Goal: Task Accomplishment & Management: Use online tool/utility

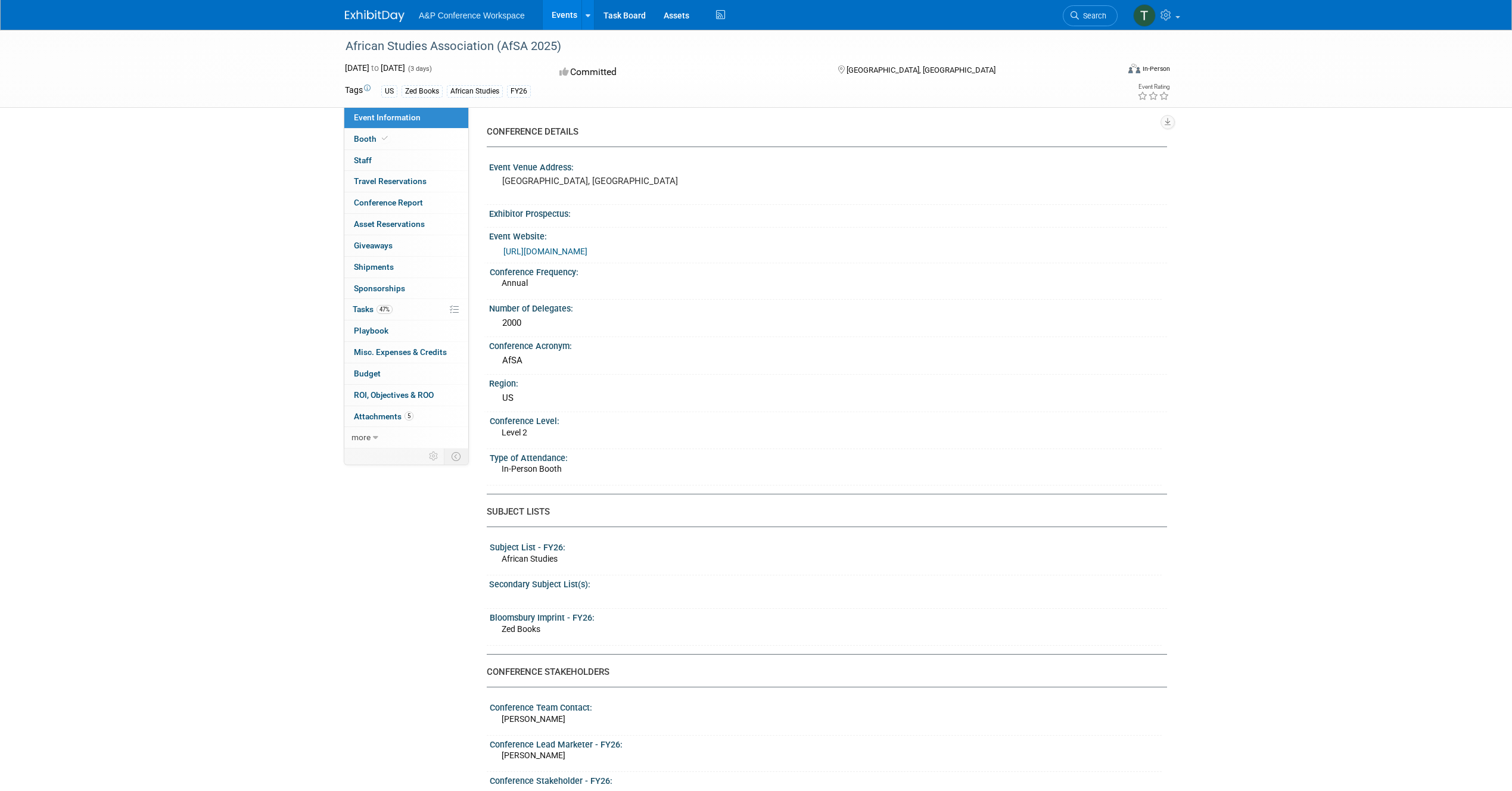
click at [352, 16] on img at bounding box center [374, 16] width 60 height 12
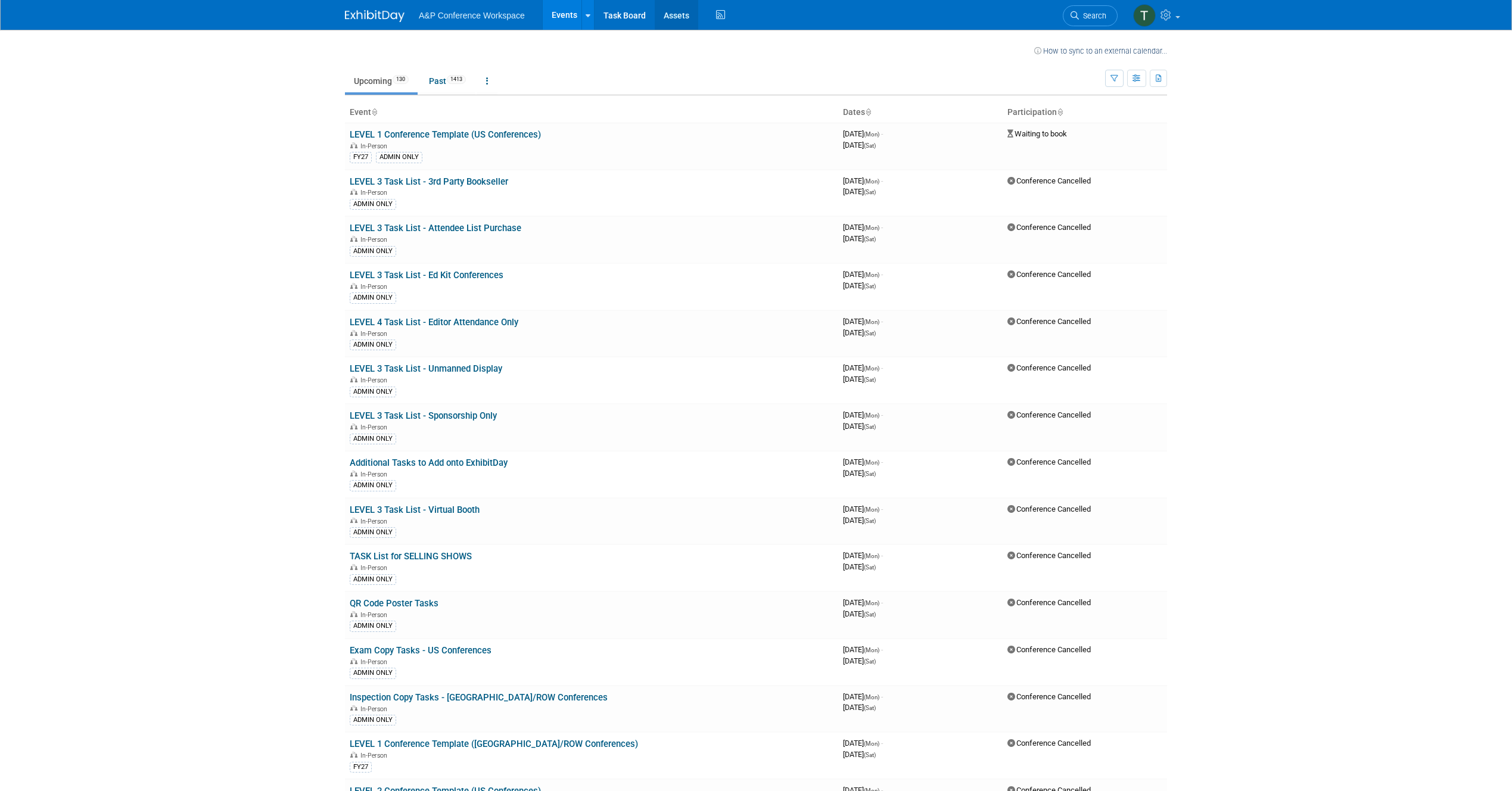
click at [660, 9] on link "Assets" at bounding box center [676, 14] width 43 height 29
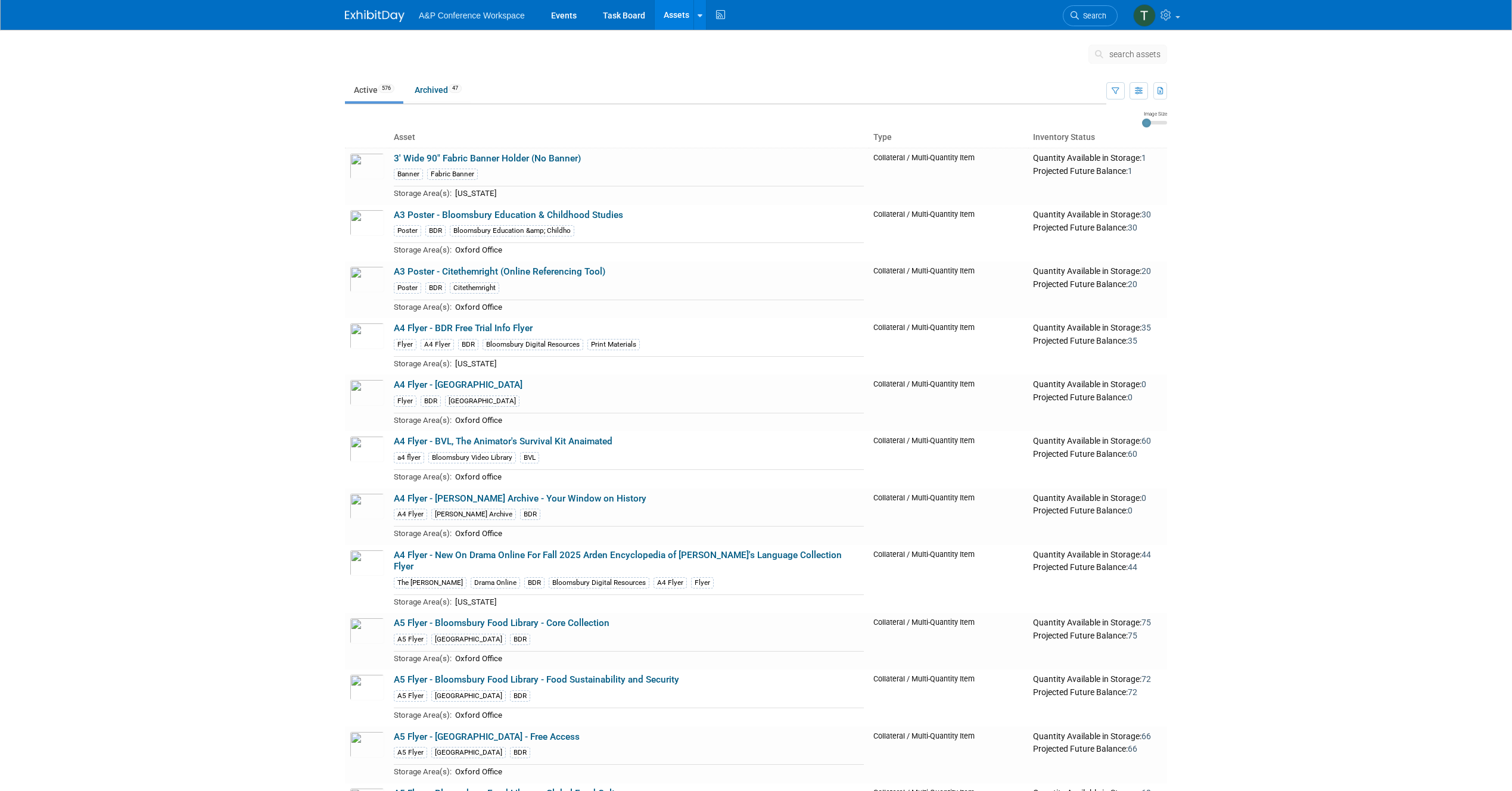
click at [1112, 57] on span "search assets" at bounding box center [1134, 54] width 51 height 9
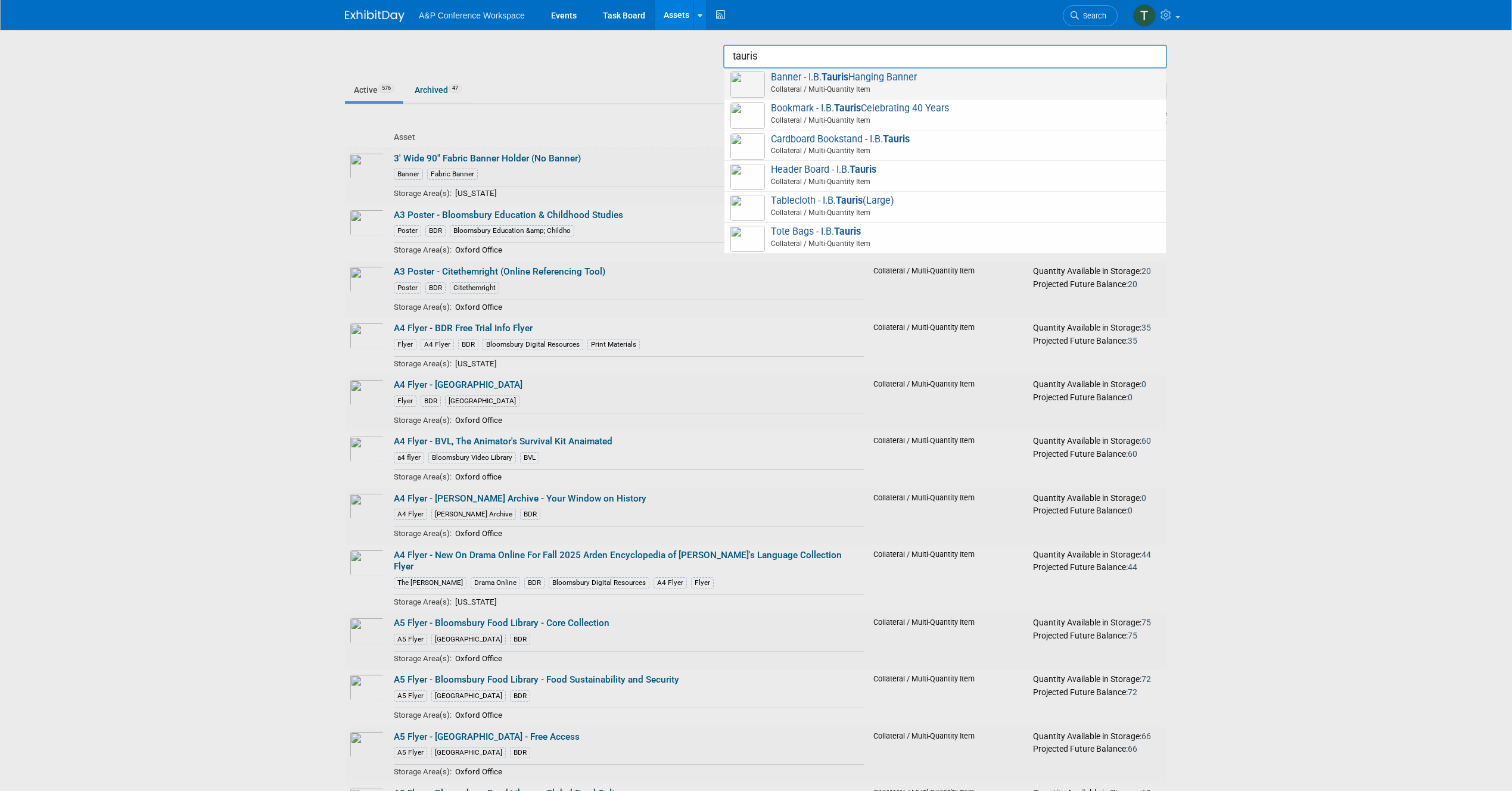
click at [1103, 75] on span "Banner - I.B. Tauris Hanging Banner Collateral / Multi-Quantity Item" at bounding box center [944, 83] width 429 height 24
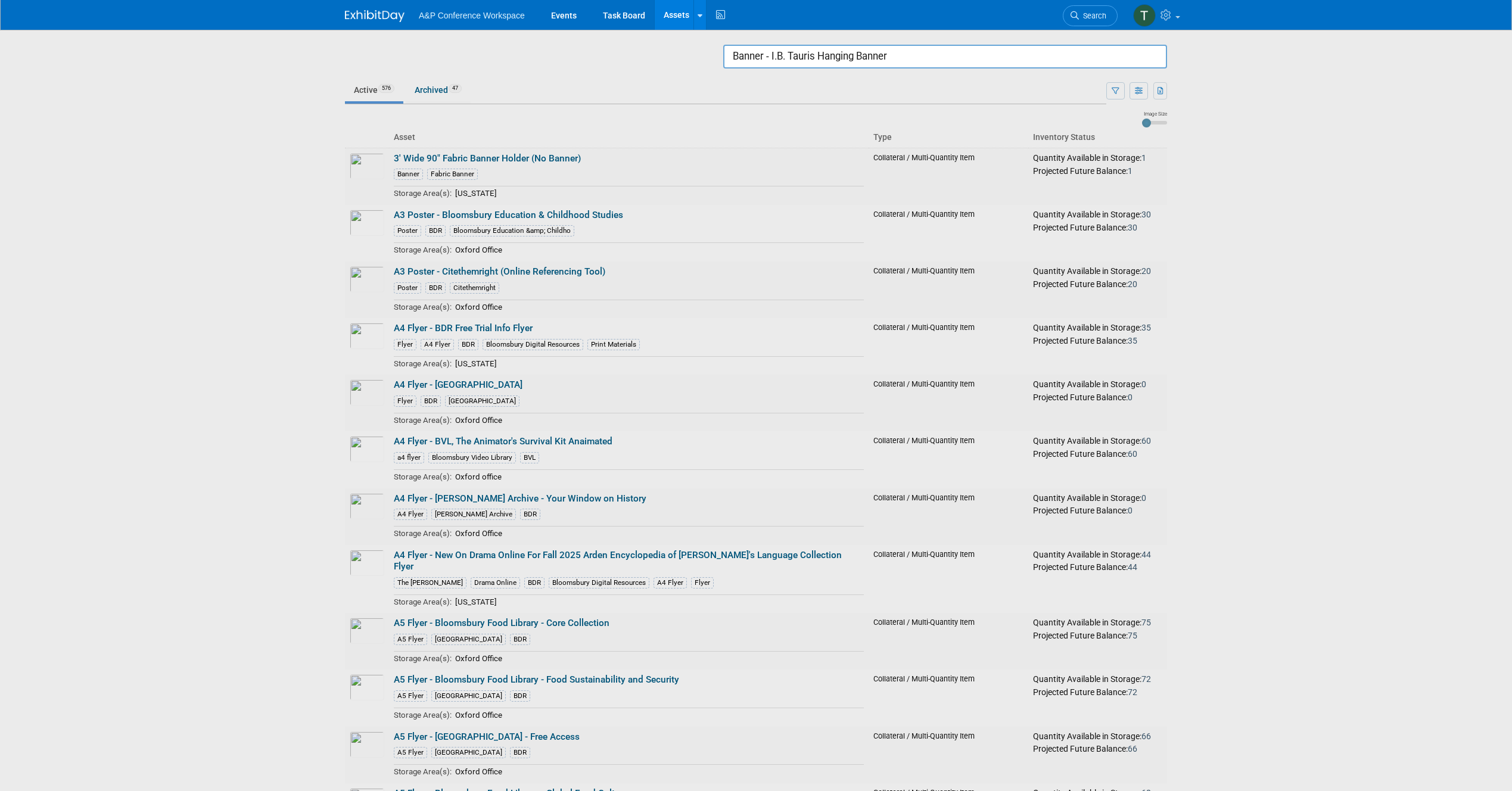
click at [944, 64] on input "Banner - I.B. Tauris Hanging Banner" at bounding box center [944, 56] width 444 height 24
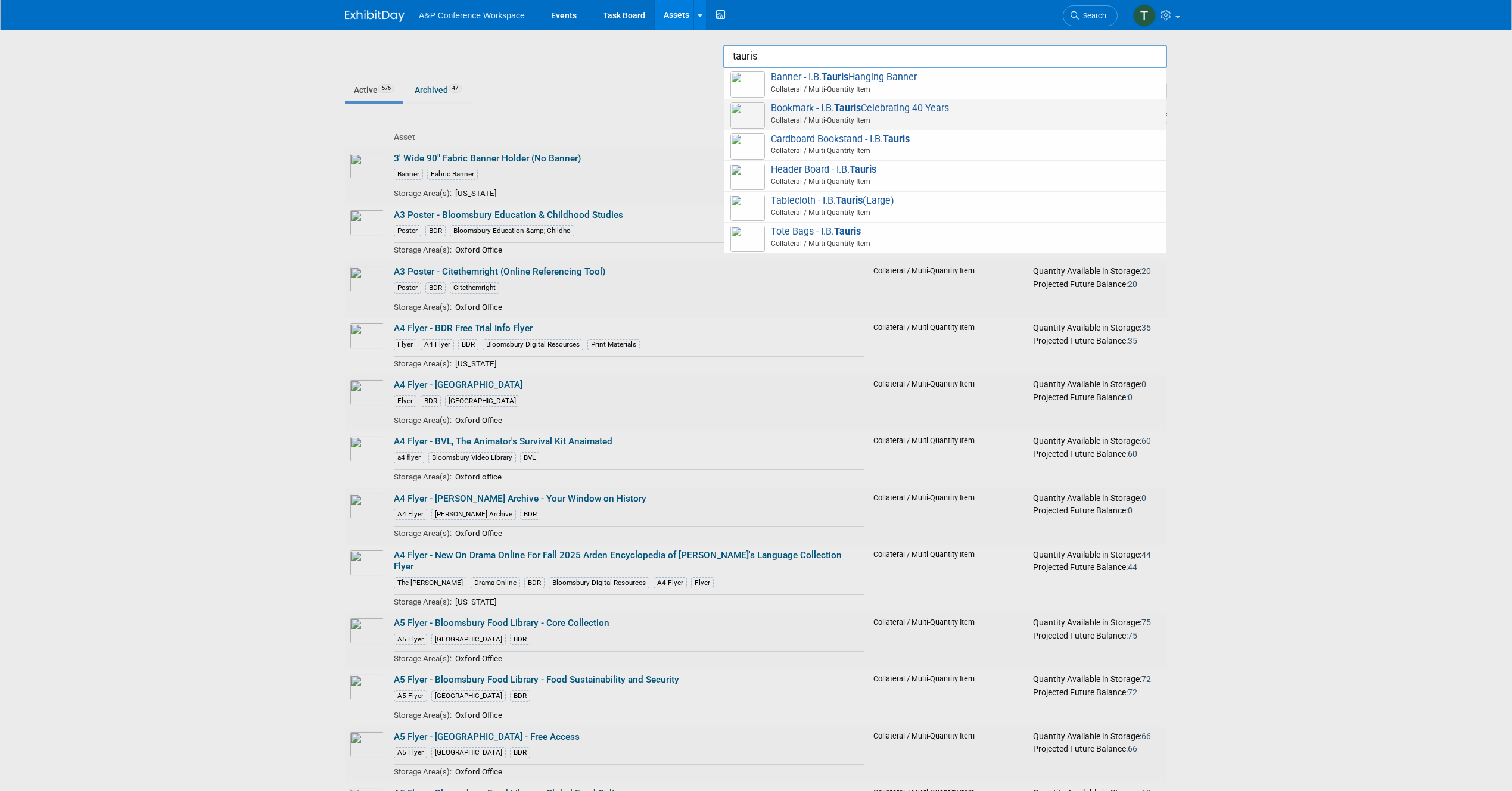
click at [953, 119] on span "Collateral / Multi-Quantity Item" at bounding box center [947, 120] width 426 height 11
type input "Bookmark - I.B.Tauris Celebrating 40 Years"
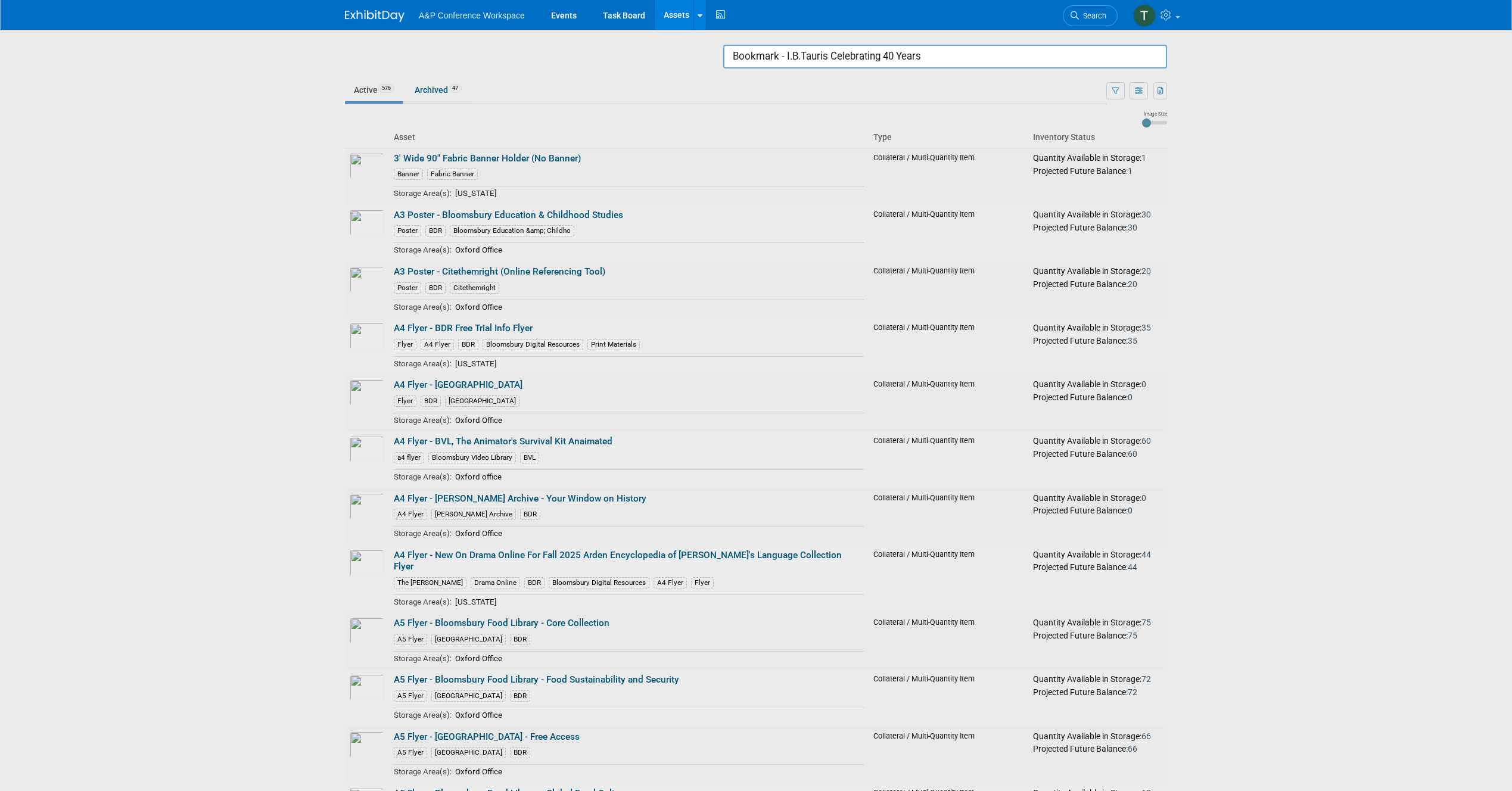
click at [756, 70] on div at bounding box center [756, 396] width 0 height 791
click at [940, 60] on input "Bookmark - I.B.Tauris Celebrating 40 Years" at bounding box center [944, 56] width 444 height 24
click at [940, 59] on input "Bookmark - I.B.Tauris Celebrating 40 Years" at bounding box center [944, 56] width 444 height 24
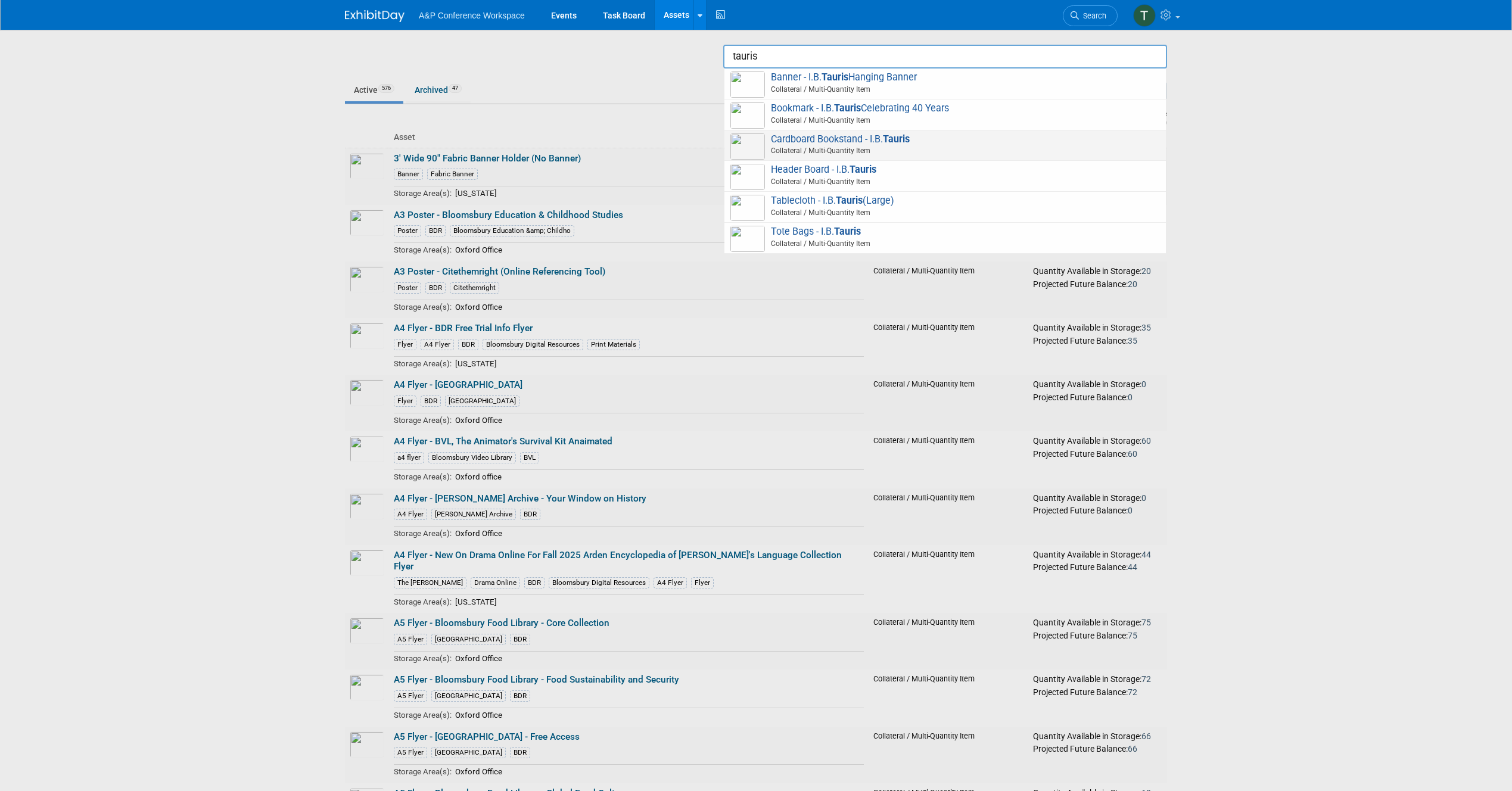
click at [938, 143] on span "Cardboard Bookstand - I.B. Tauris Collateral / Multi-Quantity Item" at bounding box center [944, 145] width 429 height 24
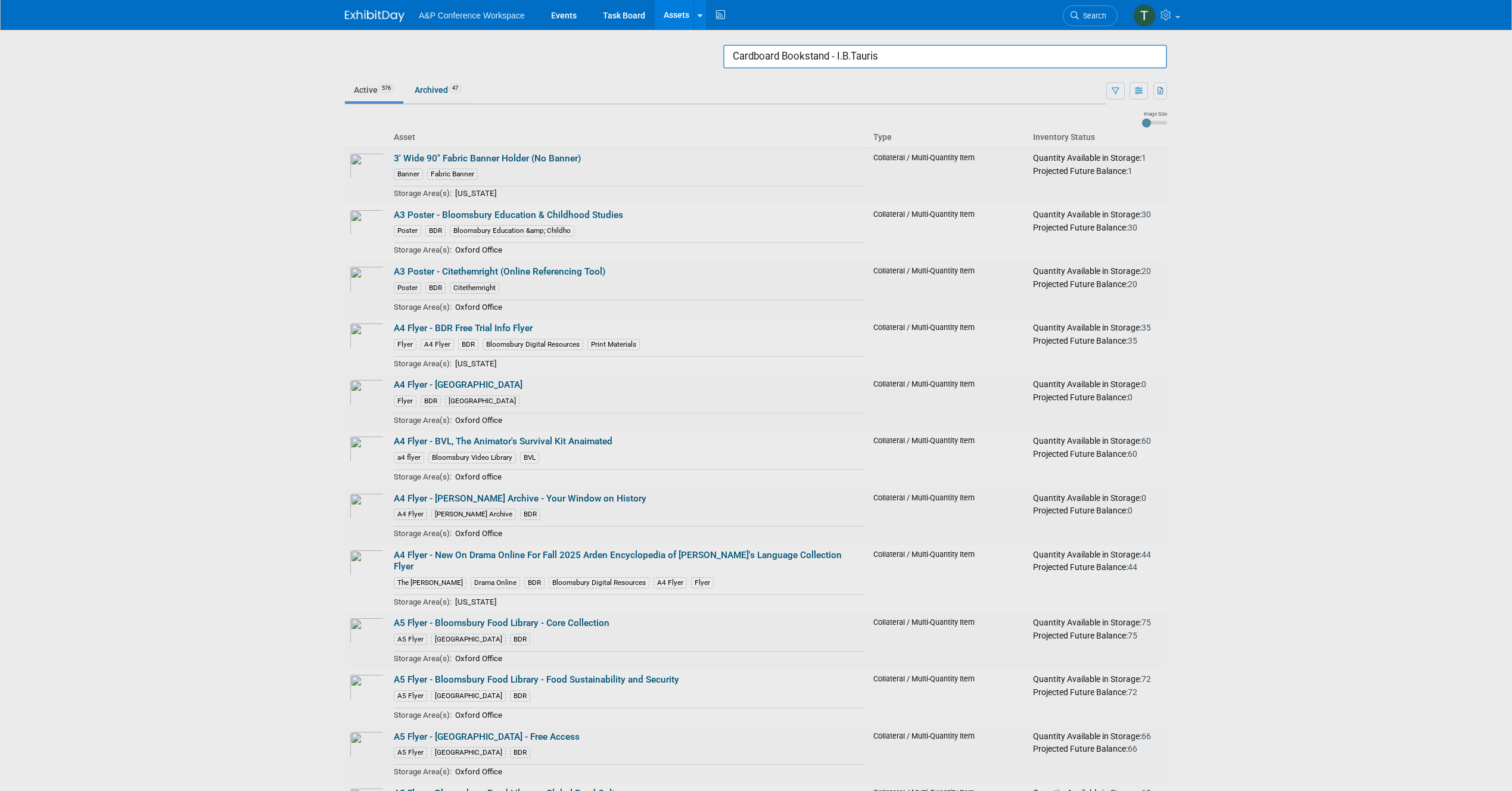
click at [866, 54] on input "Cardboard Bookstand - I.B.Tauris" at bounding box center [944, 56] width 444 height 24
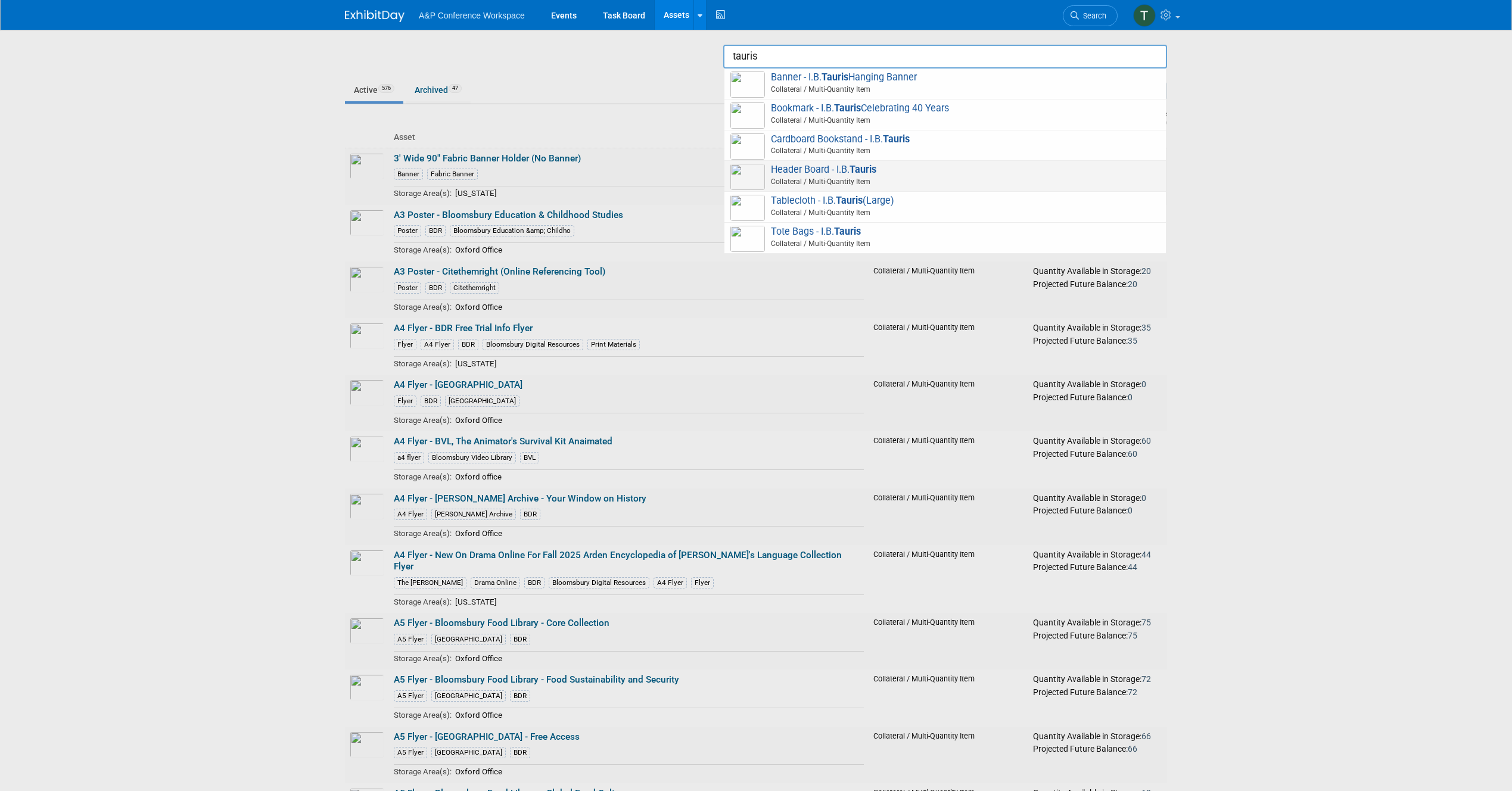
click at [862, 167] on strong "Tauris" at bounding box center [862, 170] width 27 height 12
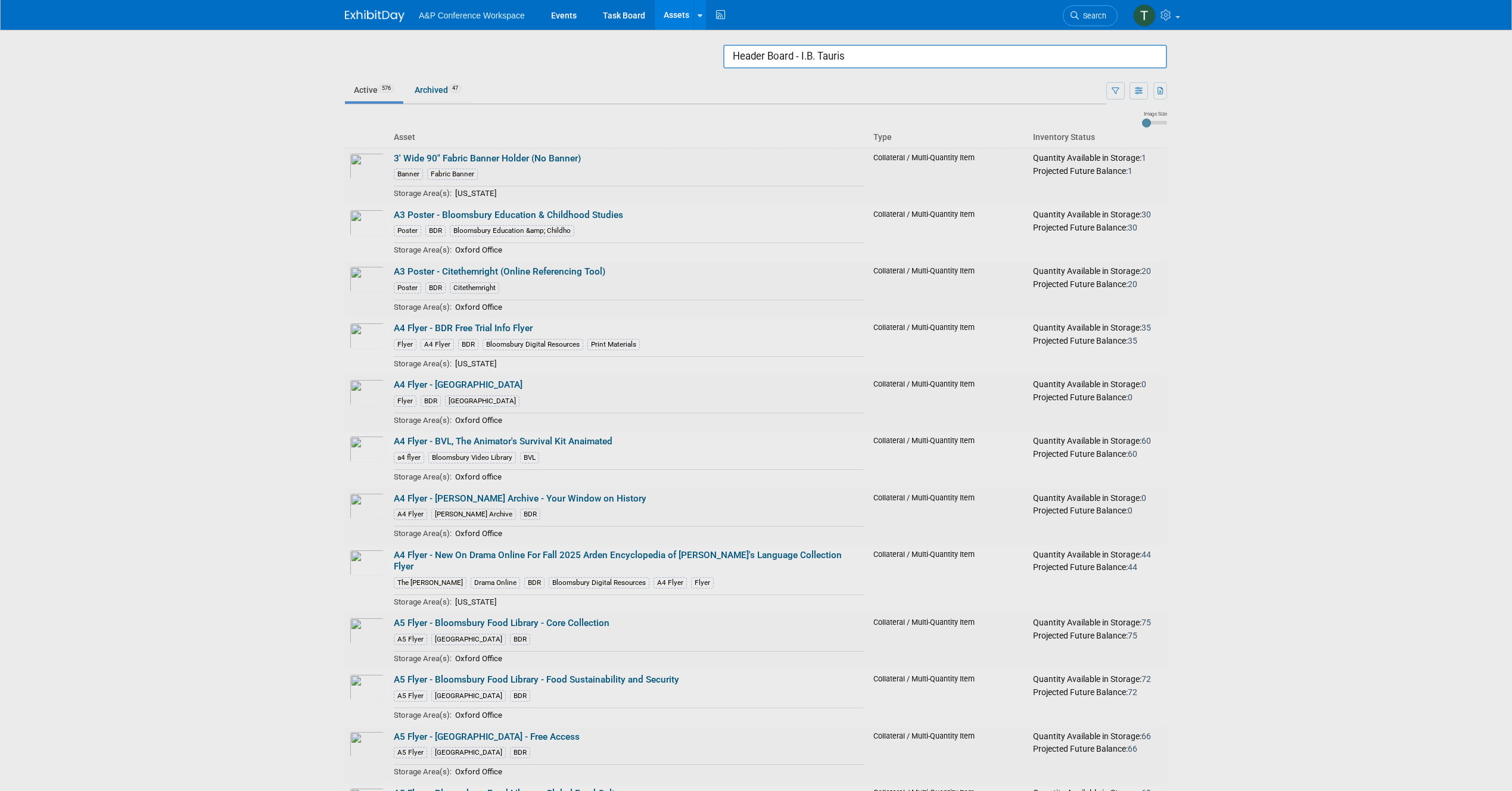
click at [850, 48] on input "Header Board - I.B. Tauris" at bounding box center [944, 56] width 444 height 24
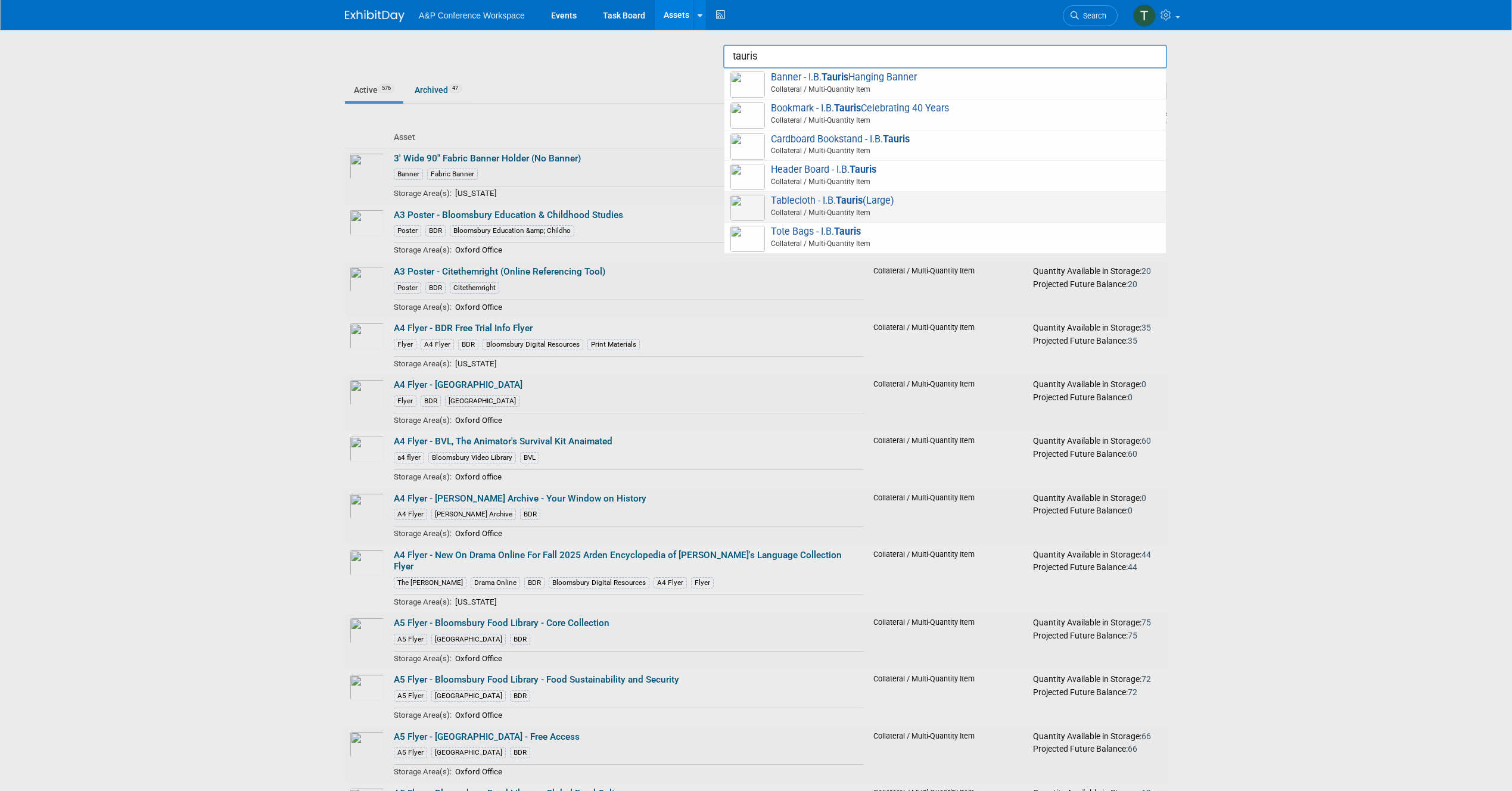
click at [839, 206] on strong "Tauris" at bounding box center [849, 201] width 27 height 12
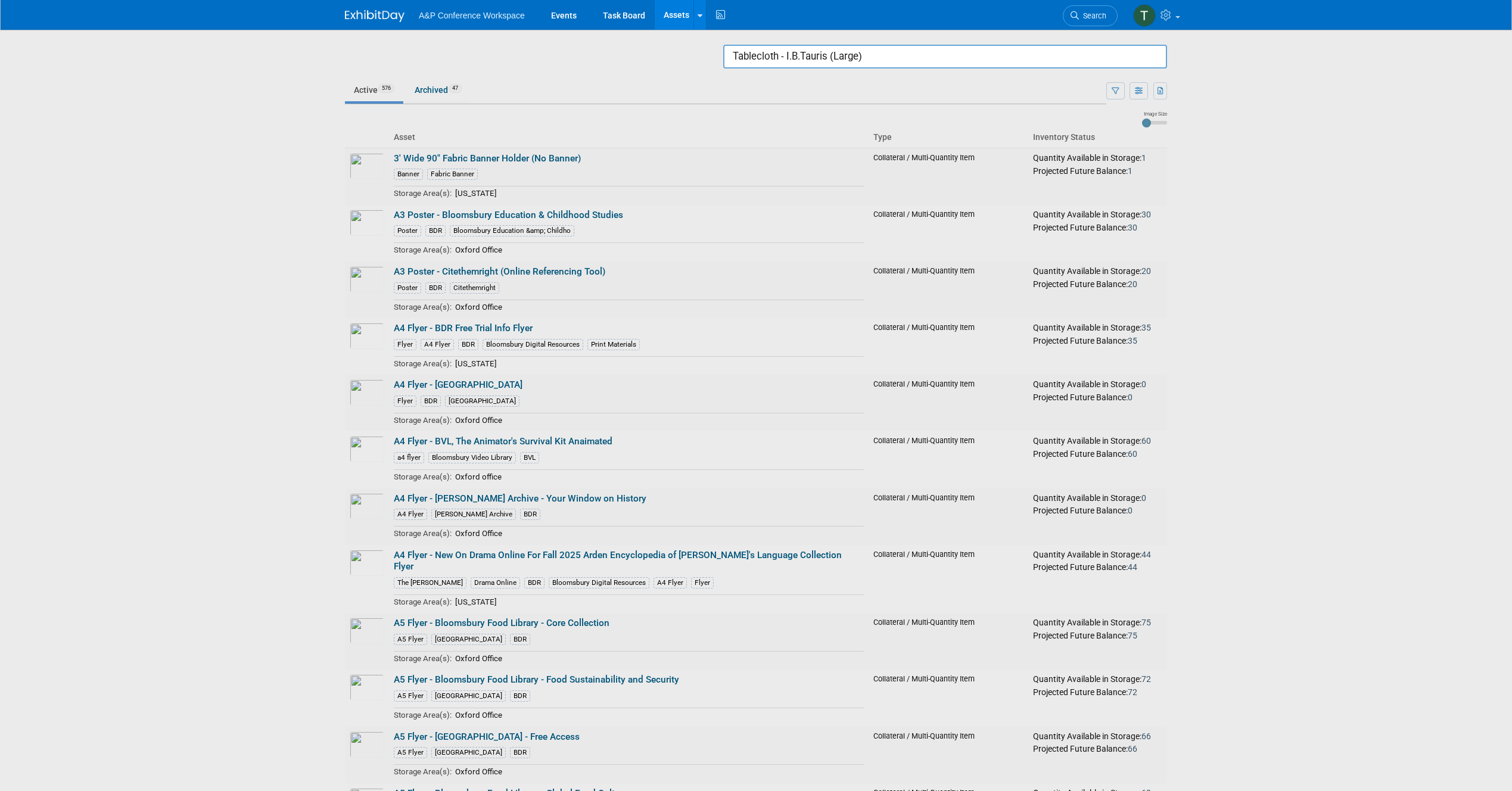
click at [851, 50] on input "Tablecloth - I.B.Tauris (Large)" at bounding box center [944, 56] width 444 height 24
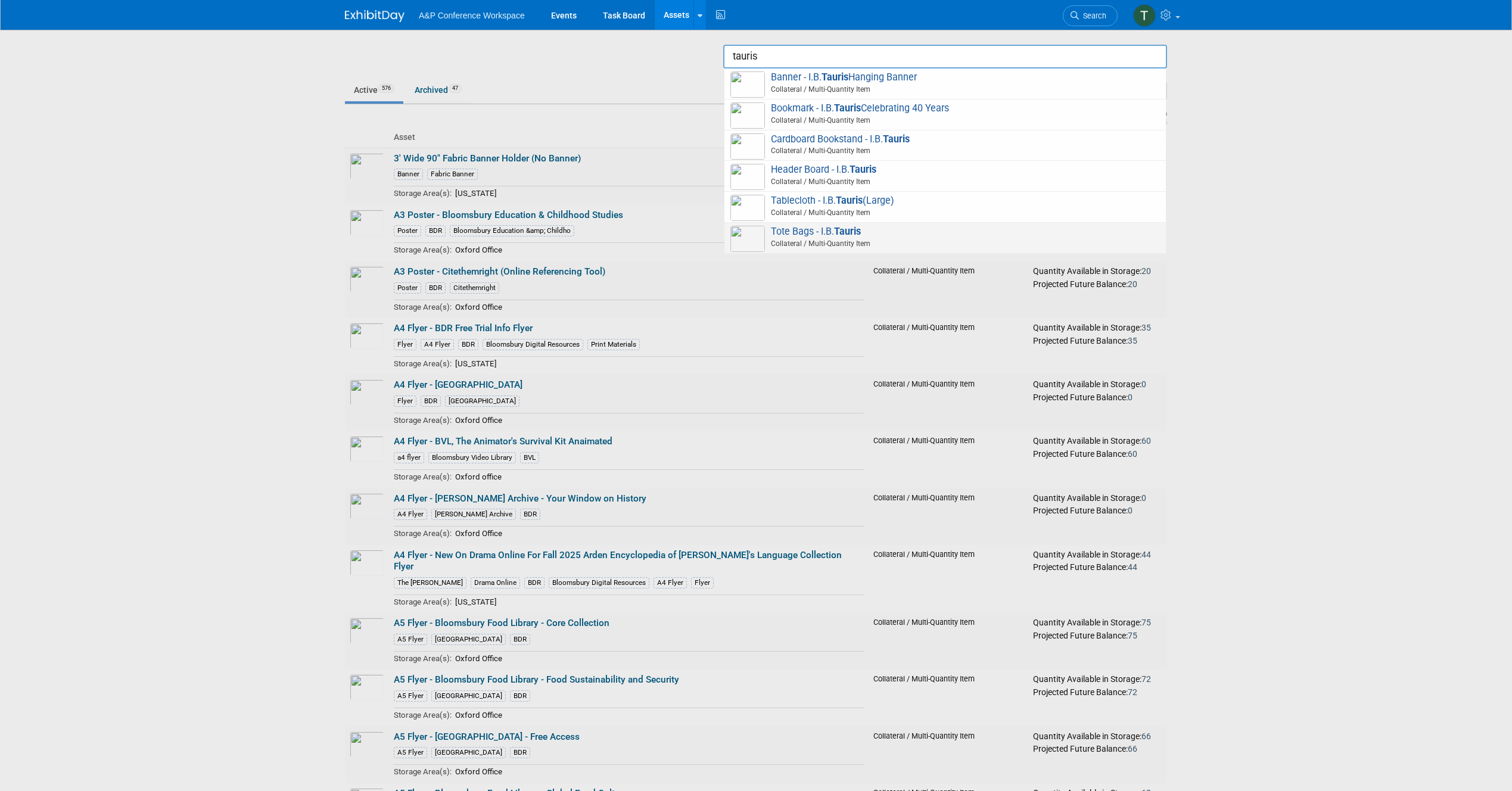
click at [842, 229] on strong "Tauris" at bounding box center [847, 232] width 27 height 12
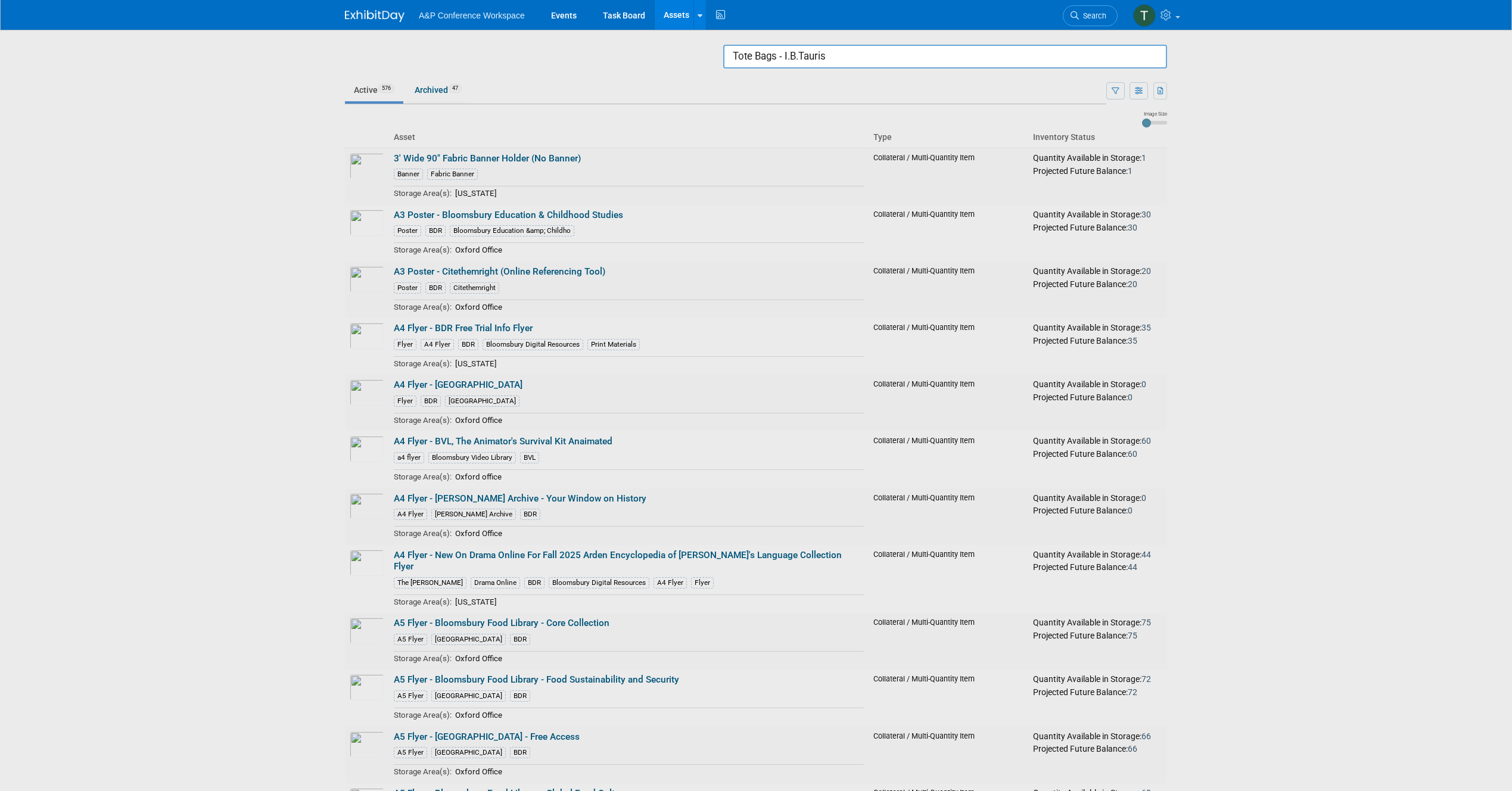
click at [828, 58] on input "Tote Bags - I.B.Tauris" at bounding box center [944, 56] width 444 height 24
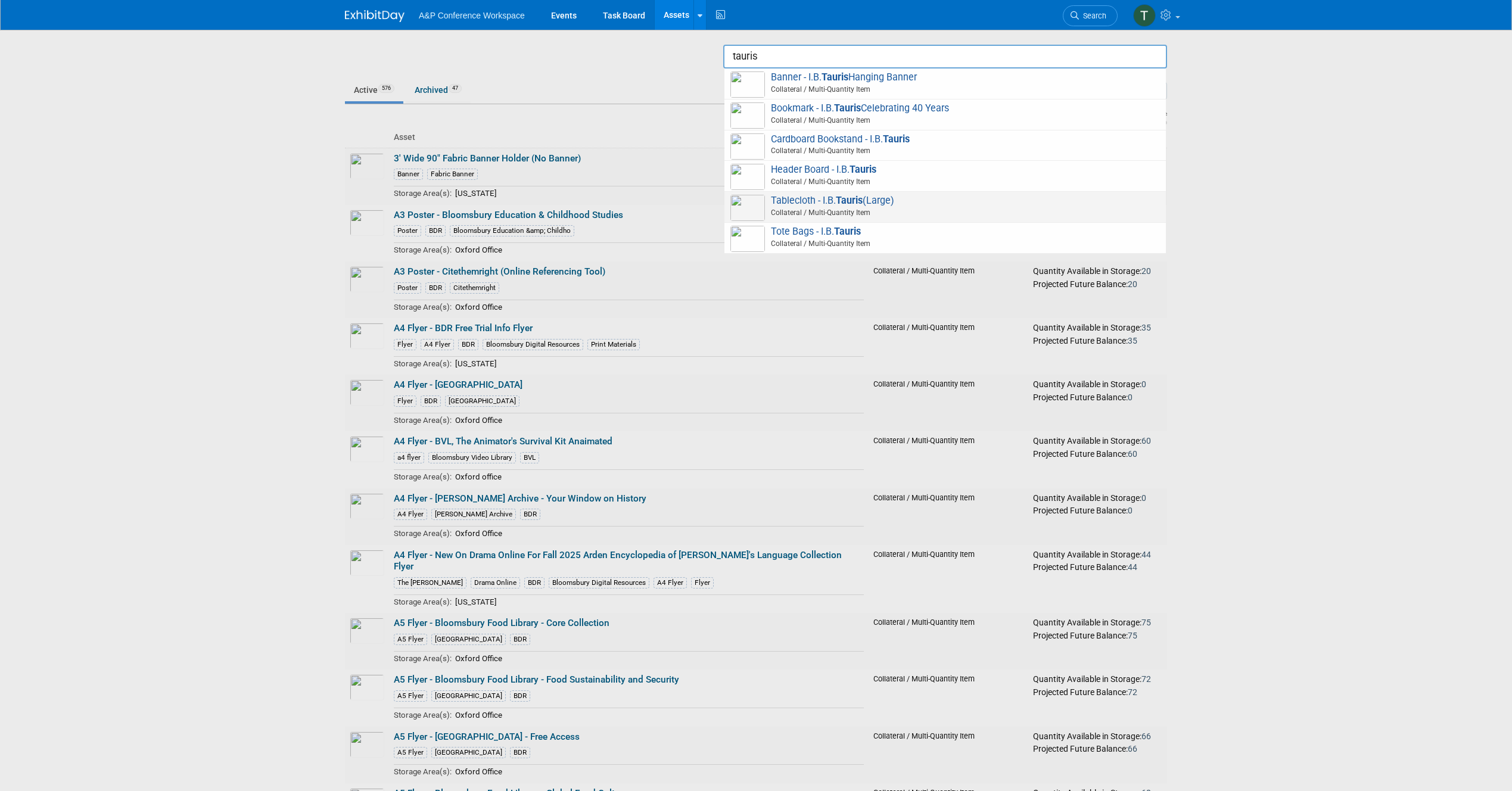
click at [819, 196] on span "Tablecloth - I.B. Tauris (Large) Collateral / Multi-Quantity Item" at bounding box center [944, 207] width 429 height 24
type input "Tablecloth - I.B.Tauris (Large)"
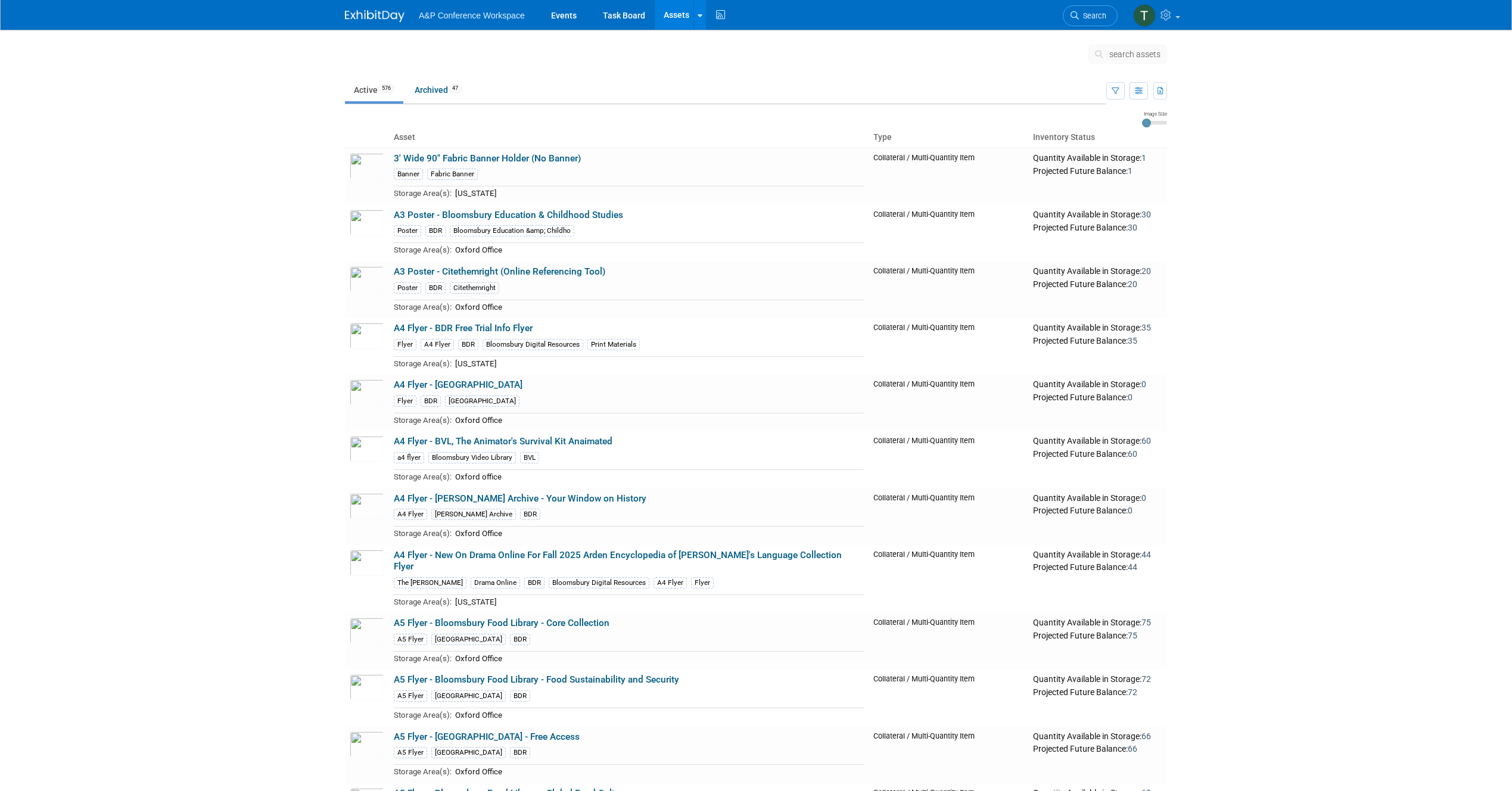
click at [1106, 55] on icon at bounding box center [1101, 55] width 12 height 9
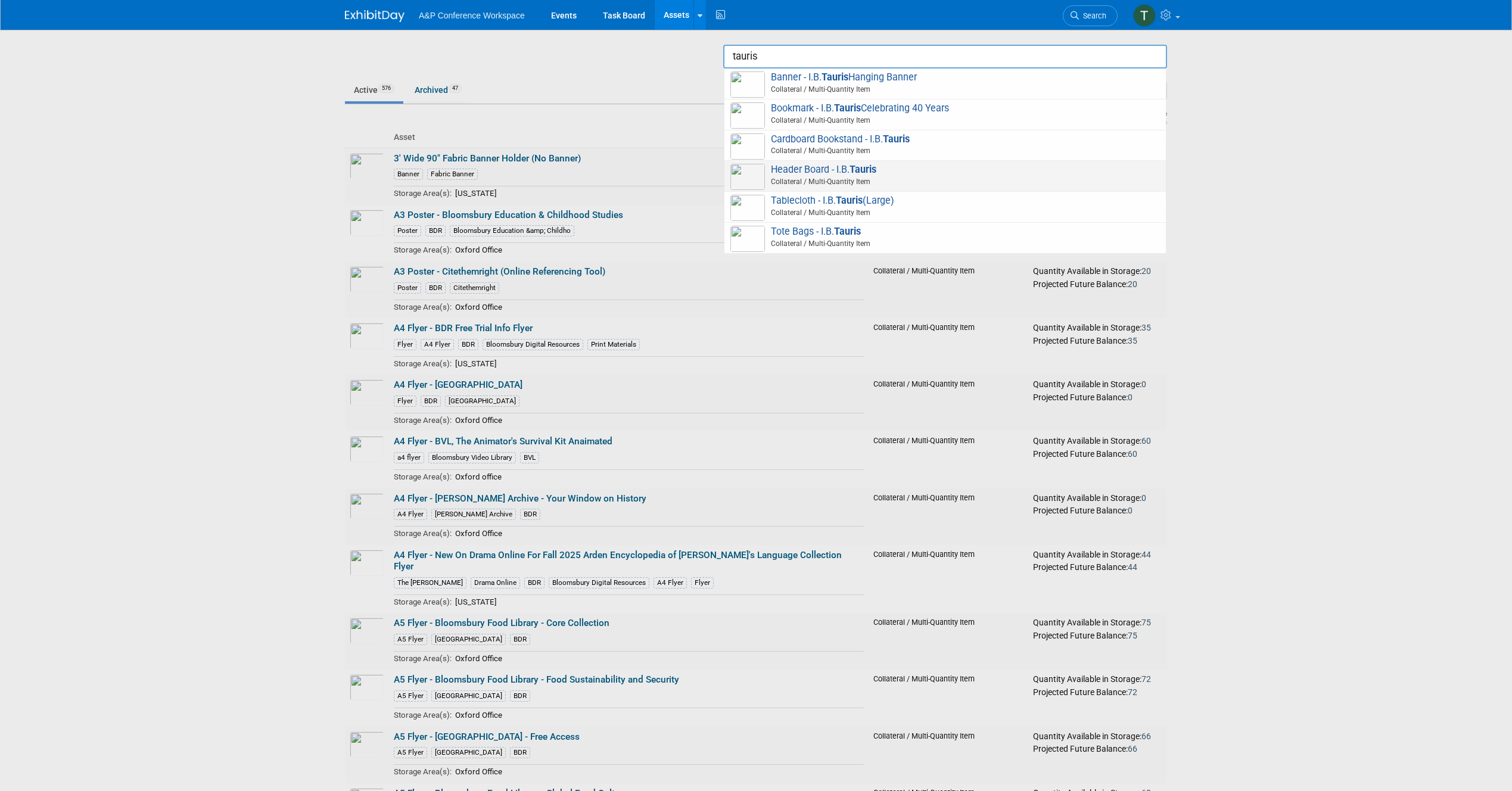
click at [904, 174] on span "Header Board - I.B. Tauris Collateral / Multi-Quantity Item" at bounding box center [944, 176] width 429 height 24
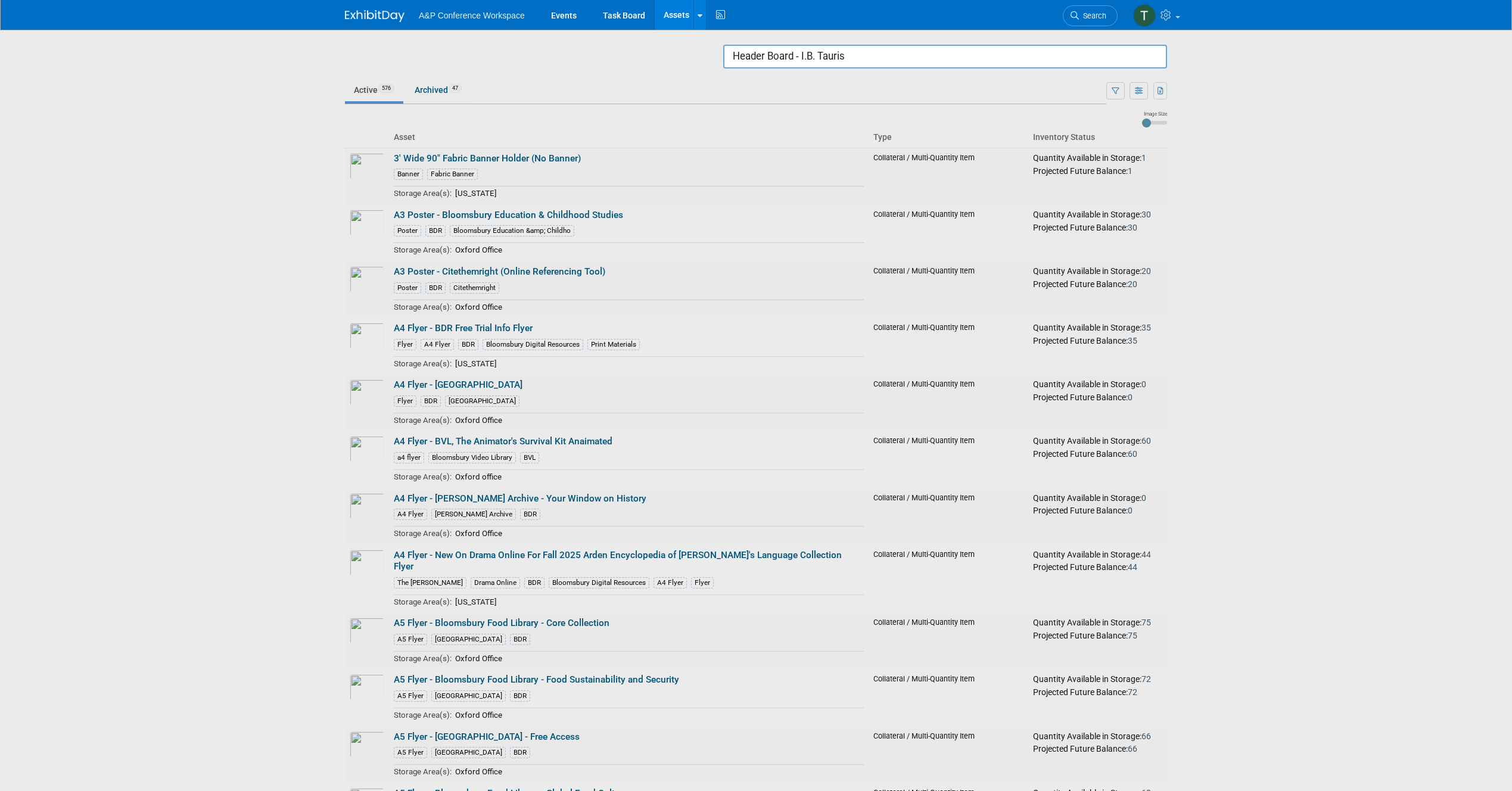
click at [1008, 57] on input "Header Board - I.B. Tauris" at bounding box center [944, 56] width 444 height 24
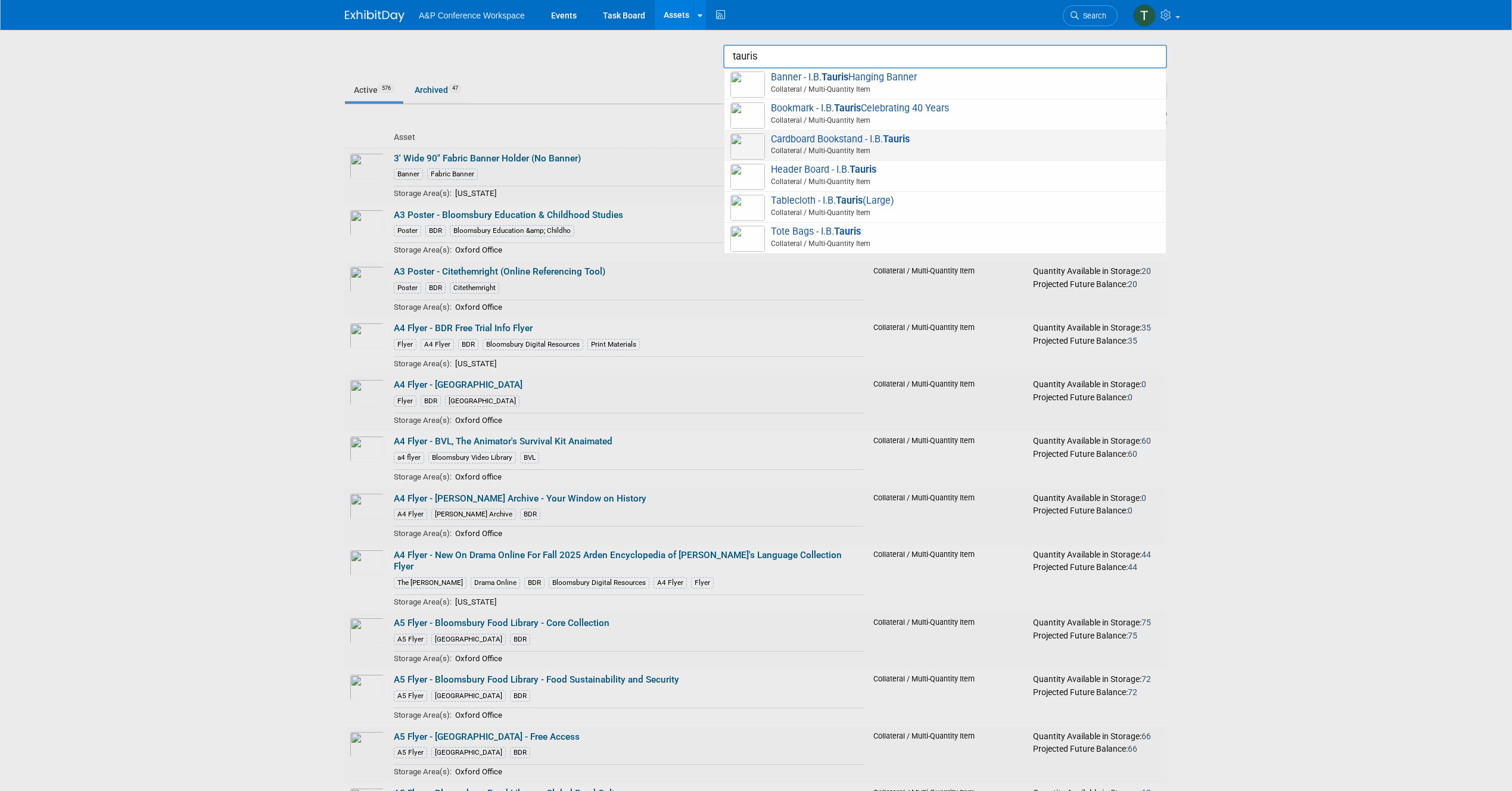
click at [914, 137] on span "Cardboard Bookstand - I.B. Tauris Collateral / Multi-Quantity Item" at bounding box center [944, 145] width 429 height 24
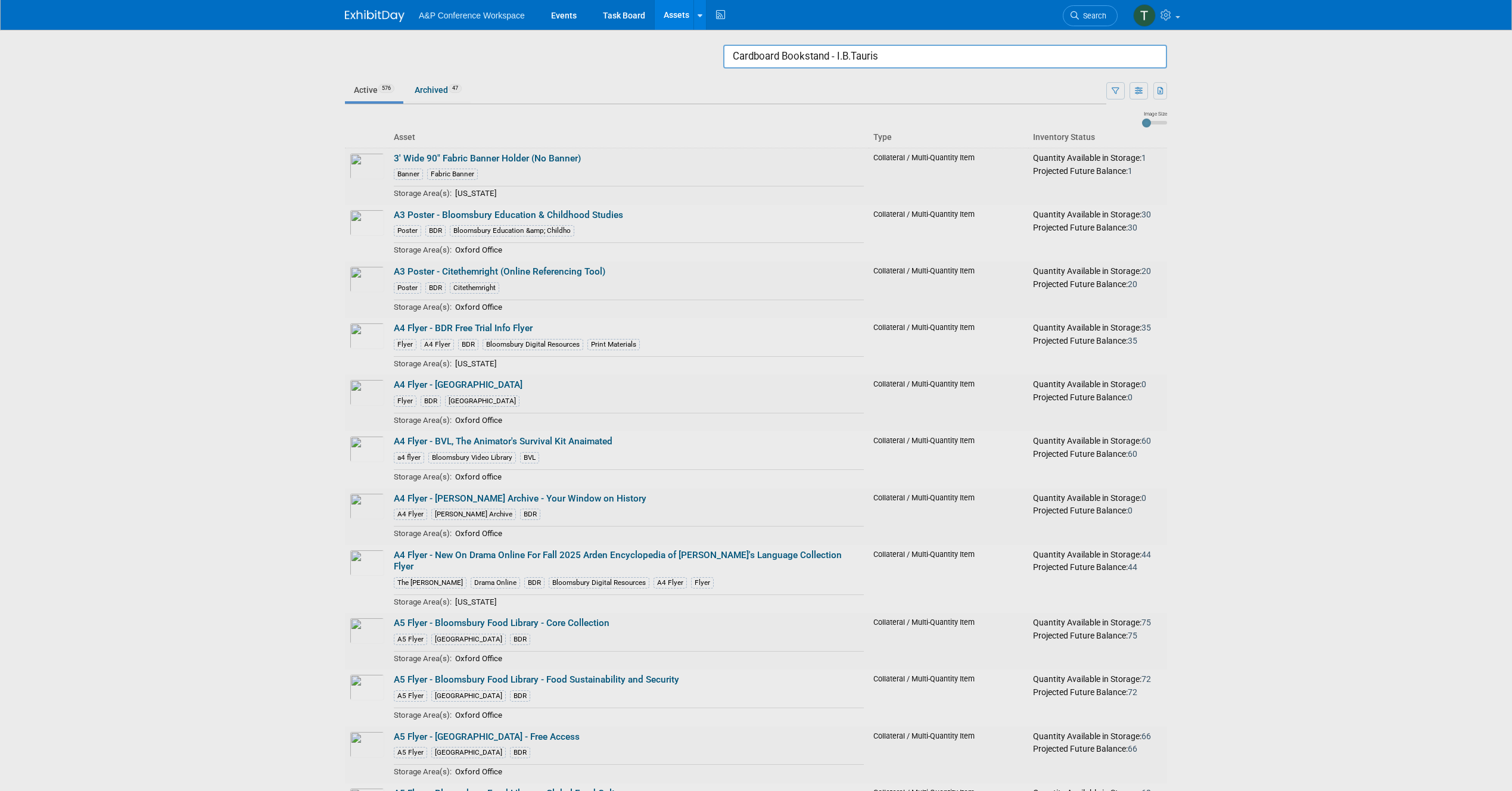
click at [936, 54] on input "Cardboard Bookstand - I.B.Tauris" at bounding box center [944, 56] width 444 height 24
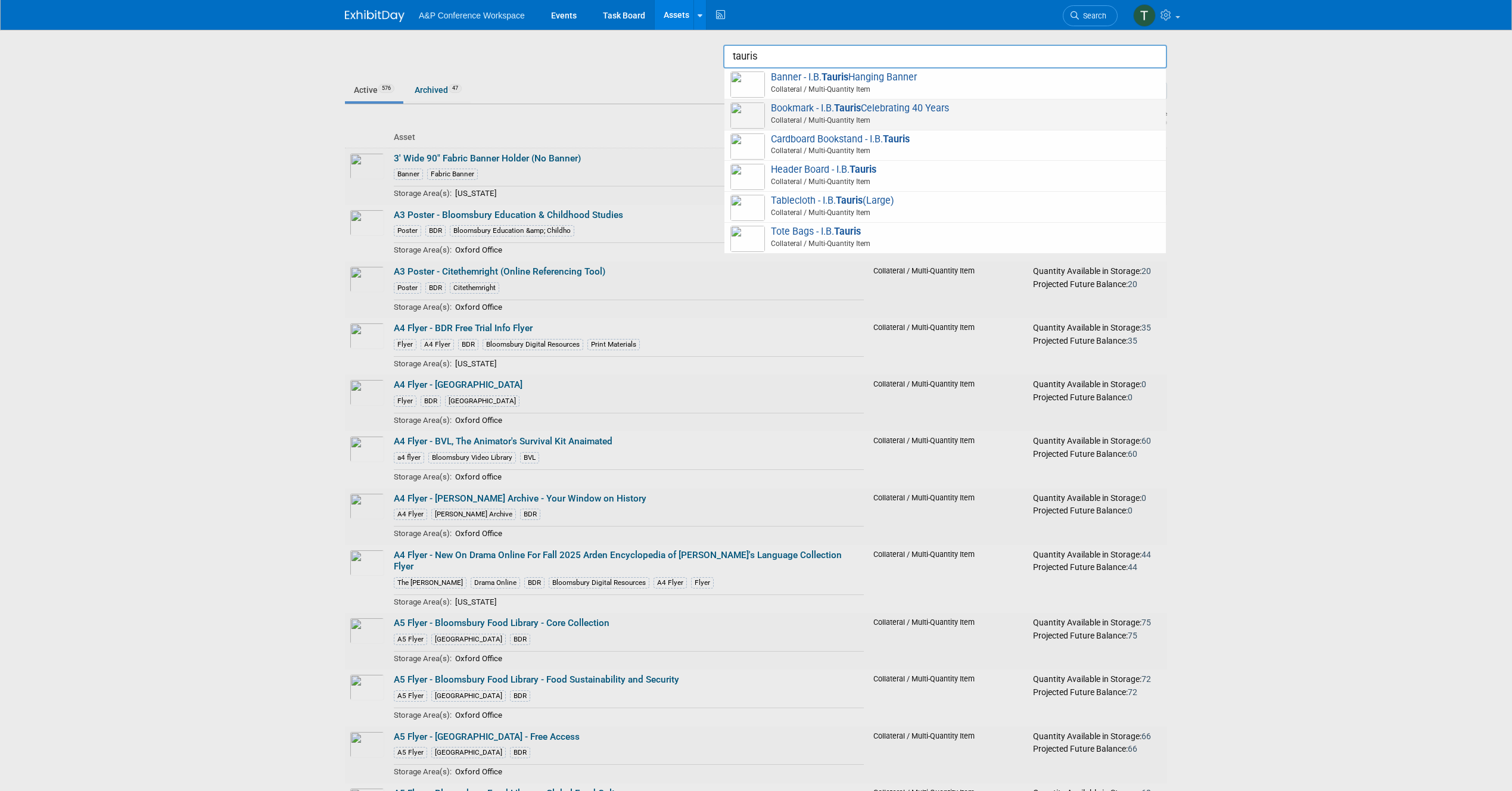
click at [814, 108] on span "Bookmark - I.B. Tauris Celebrating 40 Years Collateral / Multi-Quantity Item" at bounding box center [944, 114] width 429 height 24
type input "Bookmark - I.B.Tauris Celebrating 40 Years"
drag, startPoint x: 755, startPoint y: 57, endPoint x: 765, endPoint y: 60, distance: 10.4
click at [765, 60] on input "tauris" at bounding box center [944, 56] width 444 height 24
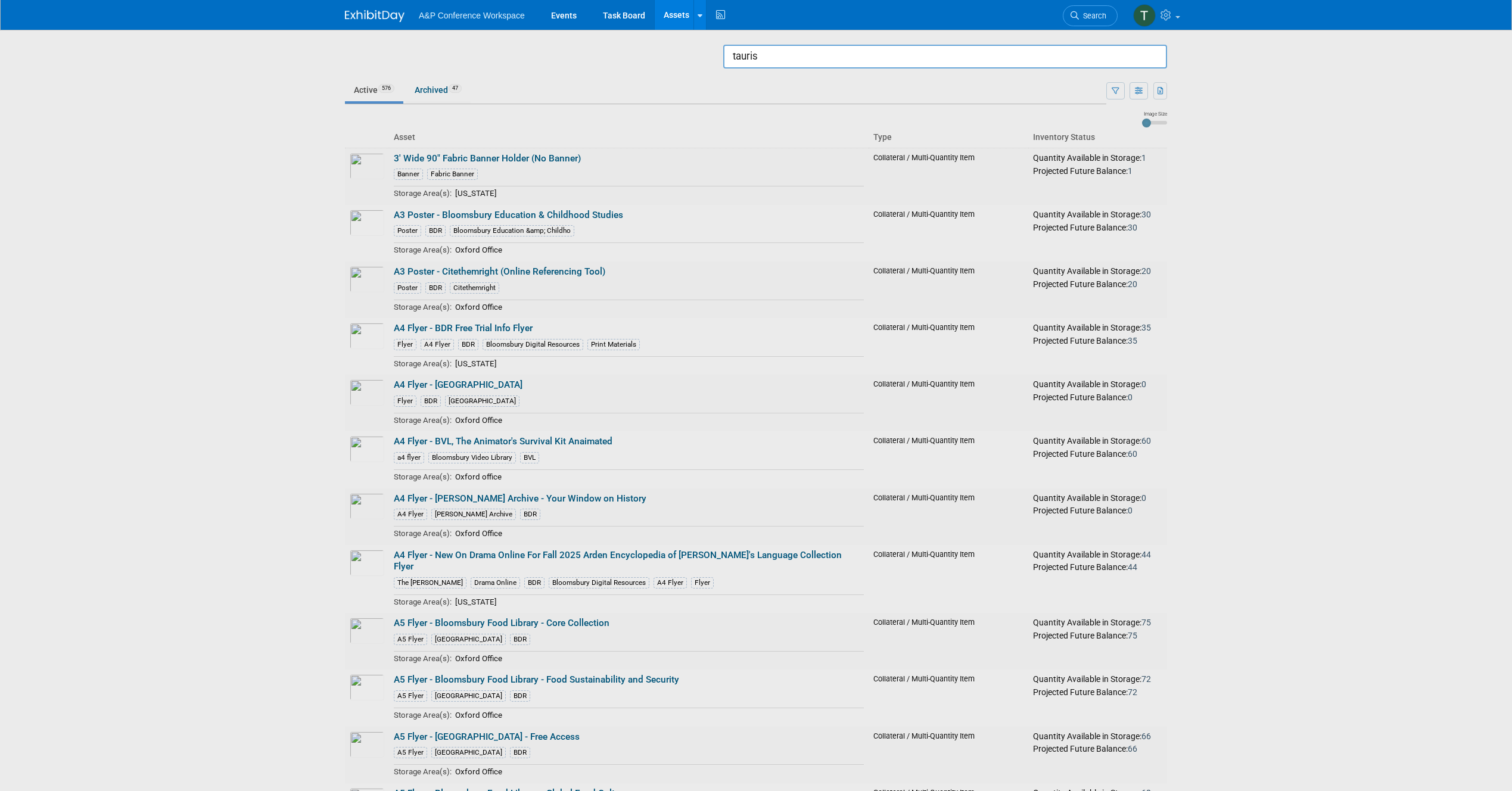
drag, startPoint x: 765, startPoint y: 60, endPoint x: 709, endPoint y: 54, distance: 56.3
click at [709, 54] on body "A&P Conference Workspace Events Task Board Assets Search Assets Storage Locatio…" at bounding box center [756, 396] width 1512 height 791
type input "zed"
